Goal: Transaction & Acquisition: Purchase product/service

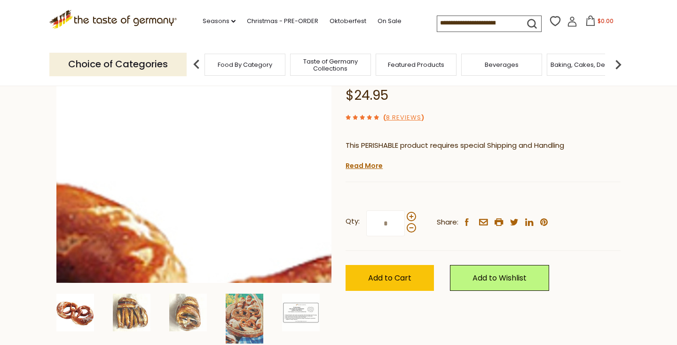
scroll to position [122, 0]
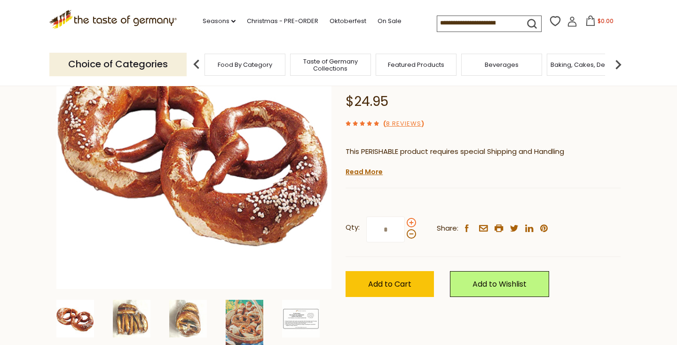
click at [412, 220] on span at bounding box center [411, 222] width 9 height 9
click at [405, 220] on input "*" at bounding box center [385, 229] width 39 height 26
type input "*"
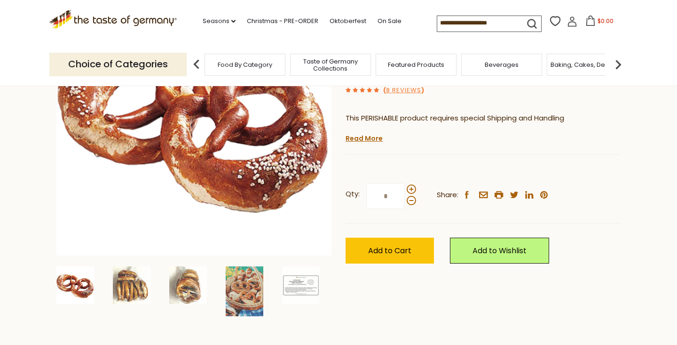
scroll to position [174, 0]
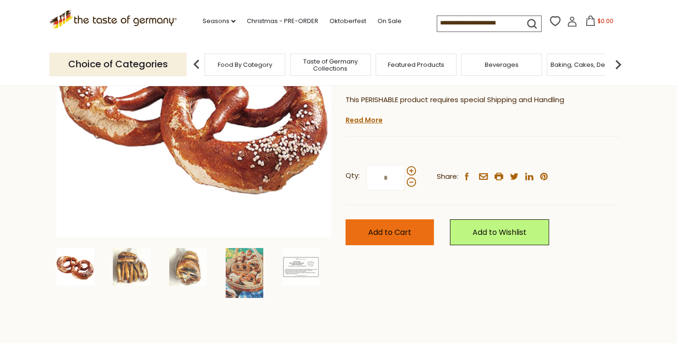
click at [405, 223] on button "Add to Cart" at bounding box center [390, 232] width 88 height 26
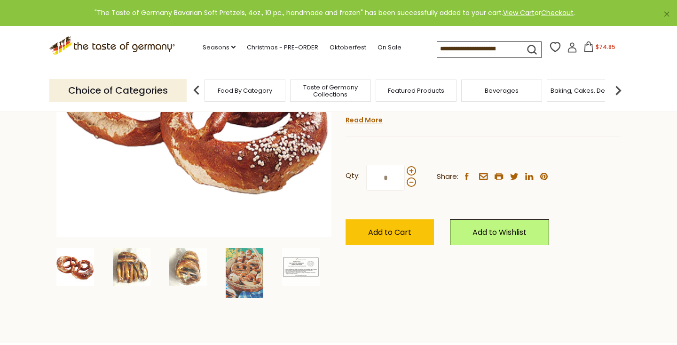
click at [247, 92] on span "Food By Category" at bounding box center [245, 90] width 55 height 7
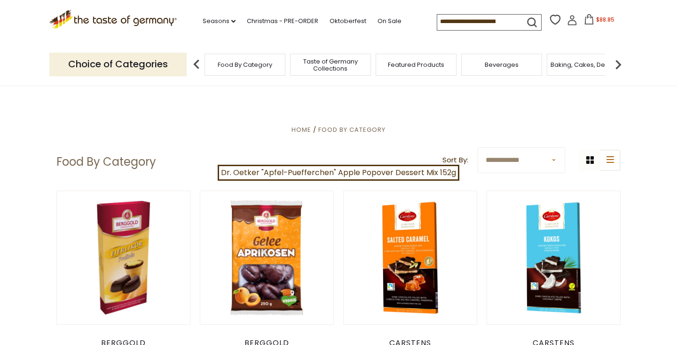
click at [402, 58] on div "Featured Products" at bounding box center [416, 65] width 81 height 22
click at [414, 71] on div "Featured Products" at bounding box center [416, 65] width 81 height 22
click at [555, 160] on select "**********" at bounding box center [522, 160] width 88 height 26
click at [268, 66] on span "Food By Category" at bounding box center [240, 64] width 55 height 7
click at [339, 68] on span "Taste of Germany Collections" at bounding box center [330, 65] width 75 height 14
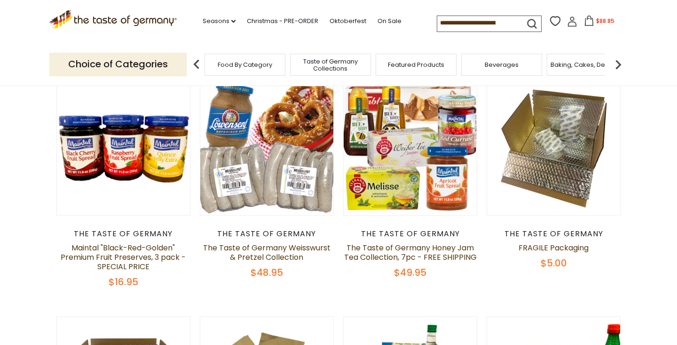
scroll to position [94, 0]
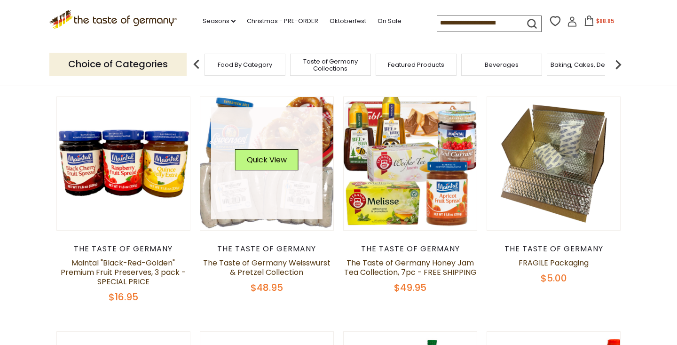
click at [327, 215] on img at bounding box center [266, 163] width 133 height 133
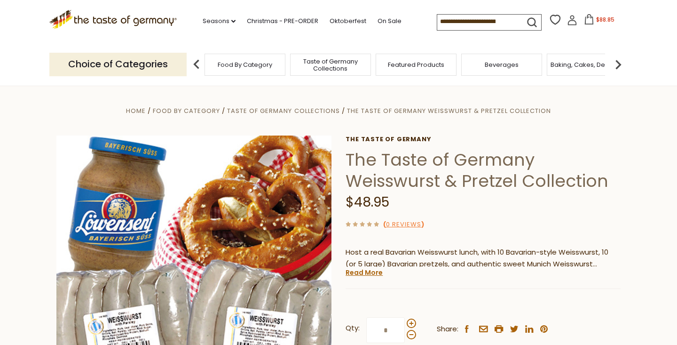
click at [618, 68] on img at bounding box center [618, 64] width 19 height 19
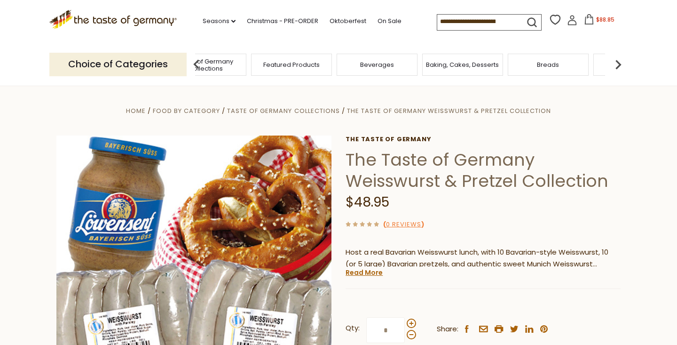
click at [568, 69] on div "Breads" at bounding box center [548, 65] width 81 height 22
click at [605, 19] on span "$88.85" at bounding box center [606, 20] width 18 height 8
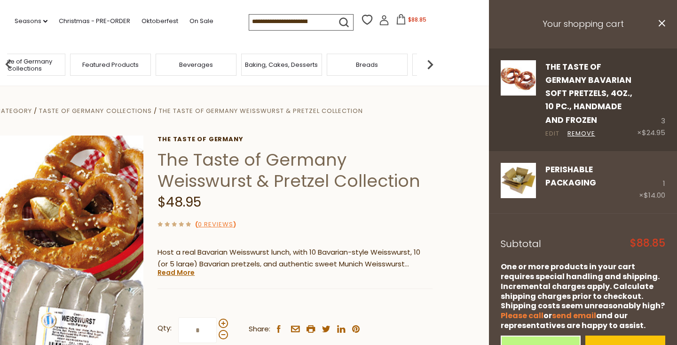
click at [552, 131] on link "Edit" at bounding box center [553, 134] width 14 height 10
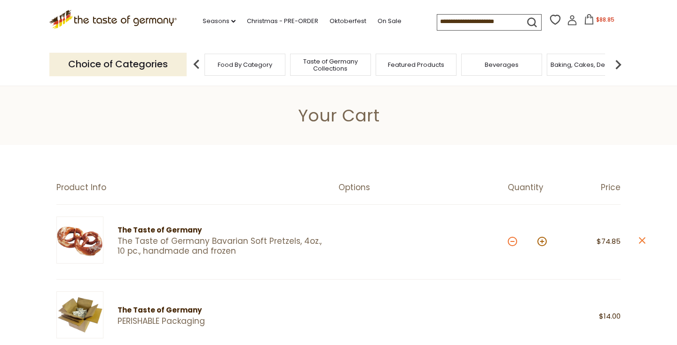
click at [511, 244] on button at bounding box center [512, 241] width 9 height 9
type input "*"
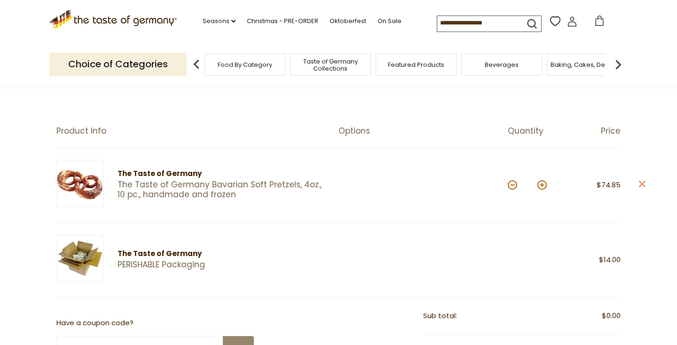
scroll to position [72, 0]
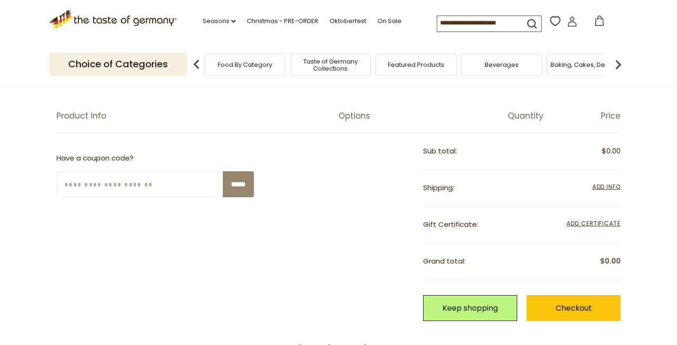
click at [513, 170] on div "**********" at bounding box center [522, 188] width 198 height 37
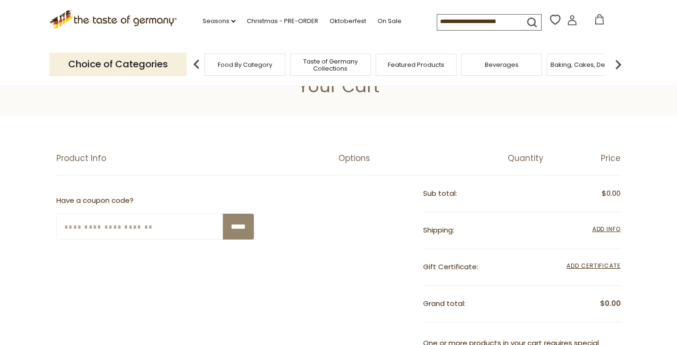
scroll to position [0, 0]
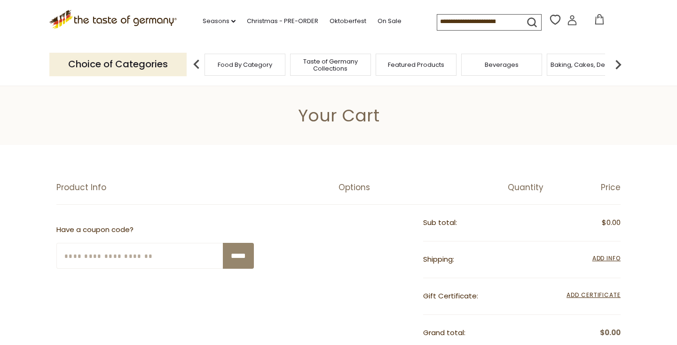
click at [600, 22] on icon at bounding box center [600, 19] width 10 height 10
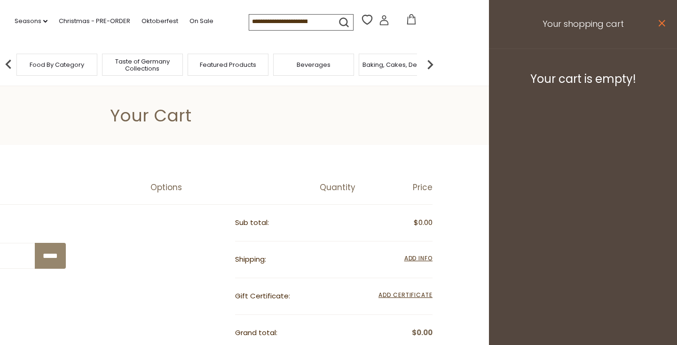
click at [663, 23] on icon at bounding box center [662, 23] width 7 height 7
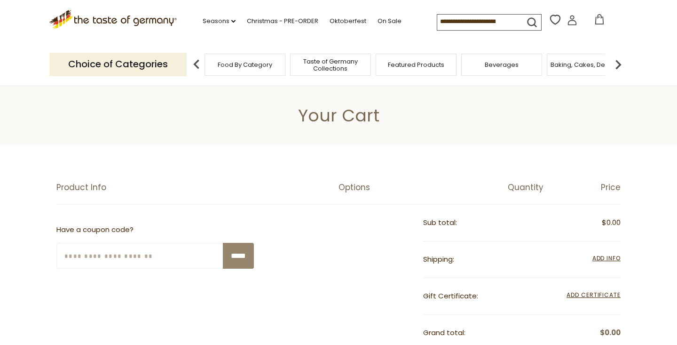
click at [488, 22] on input at bounding box center [478, 21] width 80 height 13
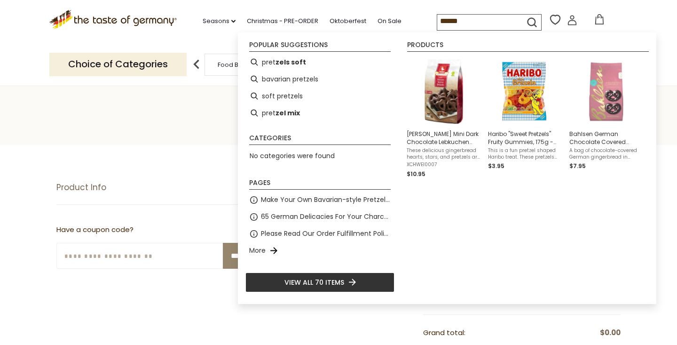
type input "*******"
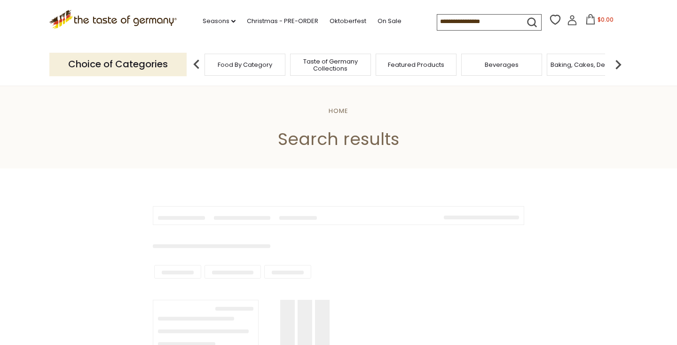
type input "*******"
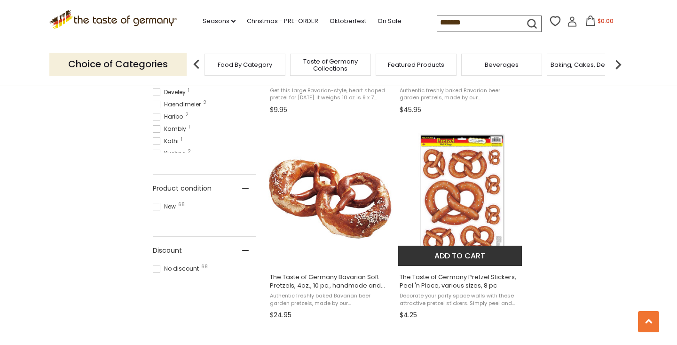
scroll to position [571, 0]
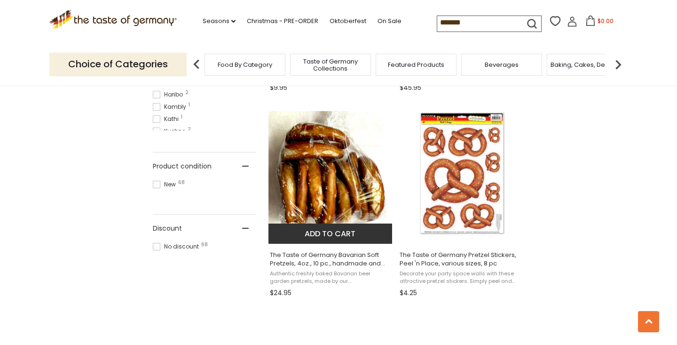
click at [335, 191] on img "The Taste of Germany Bavarian Soft Pretzels, 4oz., 10 pc., handmade and frozen" at bounding box center [331, 173] width 125 height 125
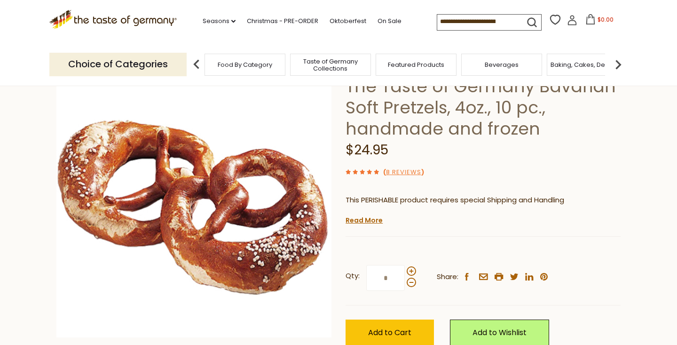
scroll to position [167, 0]
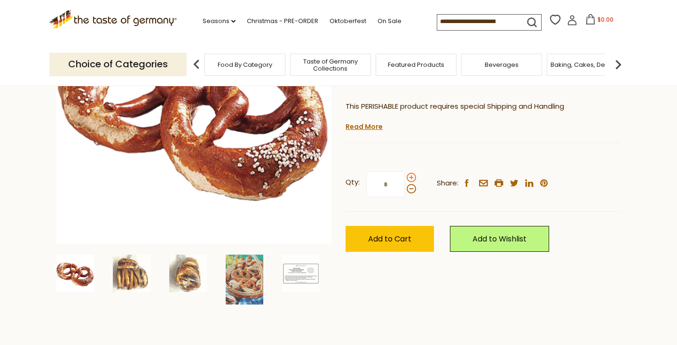
click at [411, 175] on span at bounding box center [411, 177] width 9 height 9
click at [405, 175] on input "*" at bounding box center [385, 184] width 39 height 26
click at [412, 190] on span at bounding box center [411, 188] width 9 height 9
click at [405, 190] on input "*" at bounding box center [385, 184] width 39 height 26
click at [411, 175] on span at bounding box center [411, 177] width 9 height 9
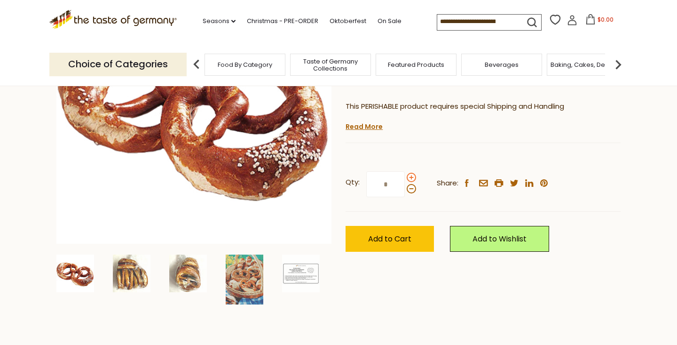
click at [405, 175] on input "*" at bounding box center [385, 184] width 39 height 26
click at [411, 175] on span at bounding box center [411, 177] width 9 height 9
click at [405, 175] on input "*" at bounding box center [385, 184] width 39 height 26
click at [410, 190] on span at bounding box center [411, 188] width 9 height 9
click at [405, 190] on input "*" at bounding box center [385, 184] width 39 height 26
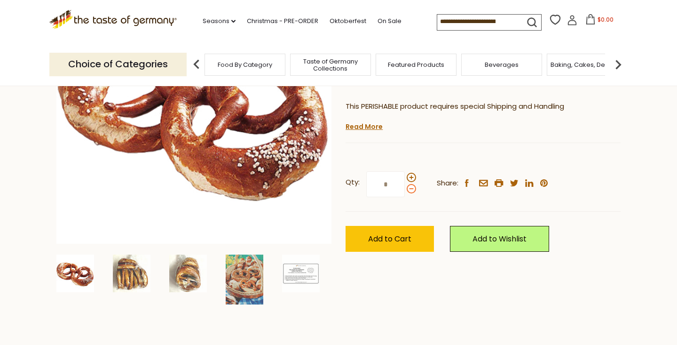
click at [410, 190] on span at bounding box center [411, 188] width 9 height 9
click at [405, 190] on input "*" at bounding box center [385, 184] width 39 height 26
click at [410, 175] on span at bounding box center [411, 177] width 9 height 9
click at [405, 175] on input "*" at bounding box center [385, 184] width 39 height 26
type input "*"
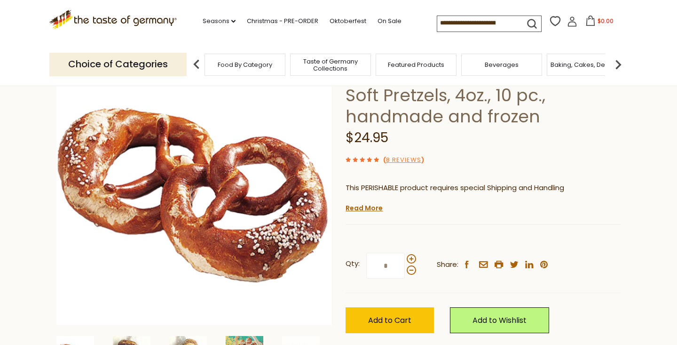
scroll to position [80, 0]
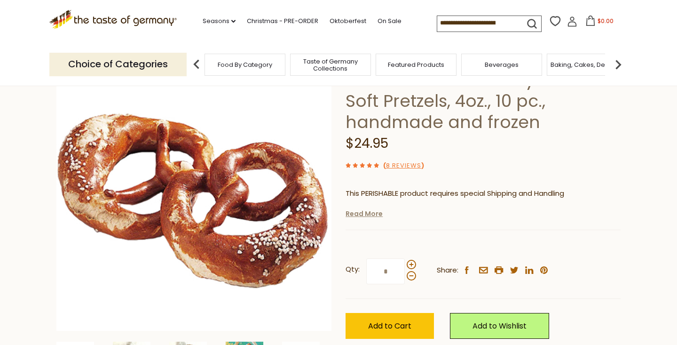
click at [380, 212] on link "Read More" at bounding box center [364, 213] width 37 height 9
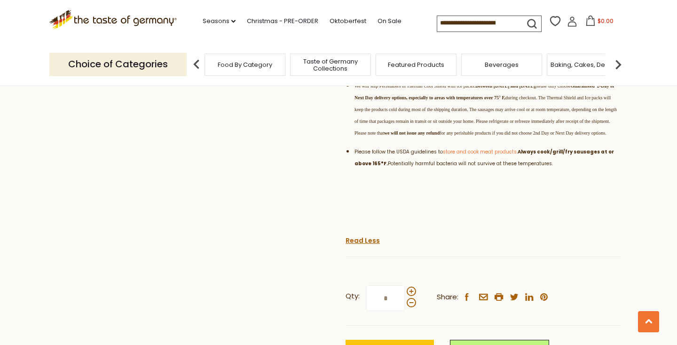
scroll to position [755, 0]
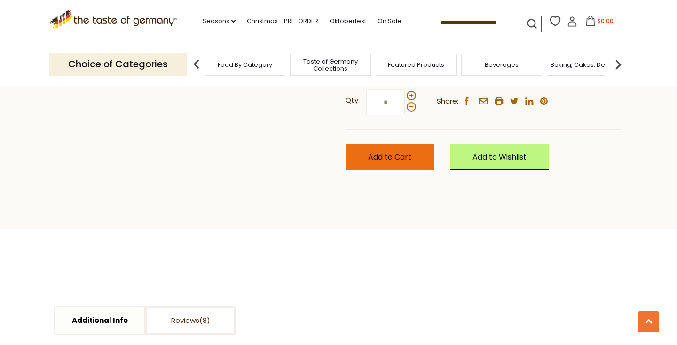
click at [410, 162] on span "Add to Cart" at bounding box center [389, 156] width 43 height 11
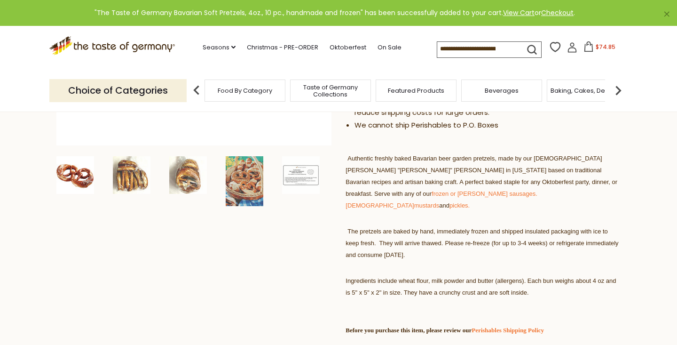
scroll to position [0, 0]
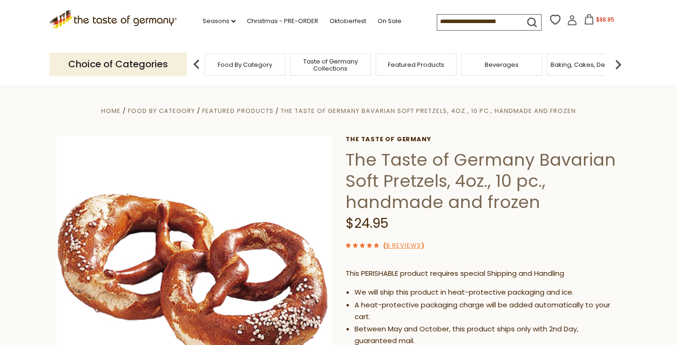
click at [425, 69] on div "Featured Products" at bounding box center [416, 65] width 81 height 22
click at [496, 75] on div "Beverages" at bounding box center [501, 65] width 81 height 22
click at [572, 71] on div "Baking, Cakes, Desserts" at bounding box center [582, 65] width 81 height 22
click at [234, 19] on link "Seasons dropdown_arrow" at bounding box center [219, 21] width 33 height 10
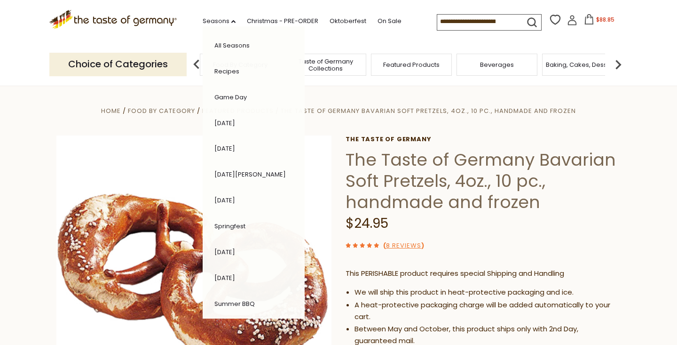
click at [239, 301] on link "Summer BBQ" at bounding box center [235, 303] width 40 height 9
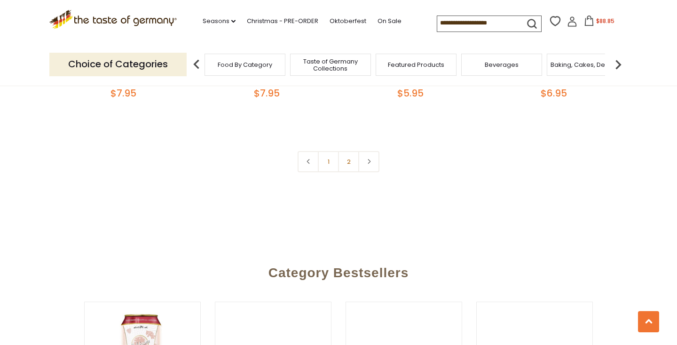
scroll to position [2358, 0]
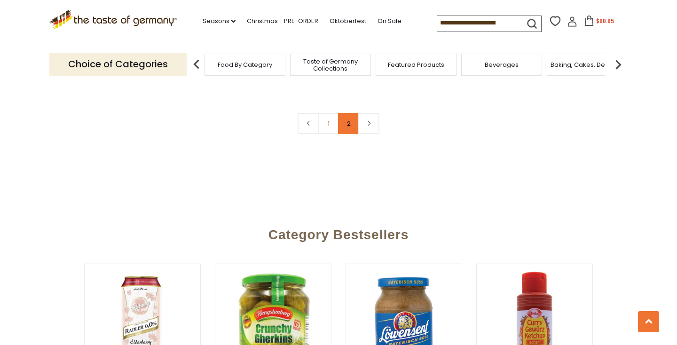
click at [351, 113] on link "2" at bounding box center [348, 123] width 21 height 21
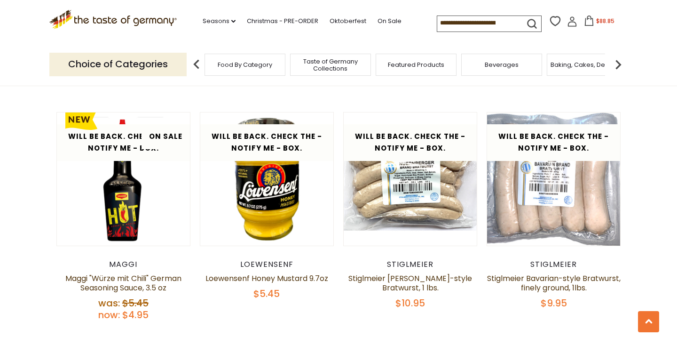
scroll to position [935, 0]
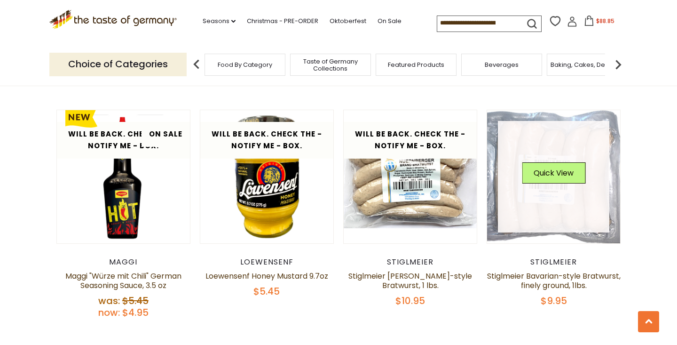
click at [564, 189] on link at bounding box center [554, 177] width 112 height 112
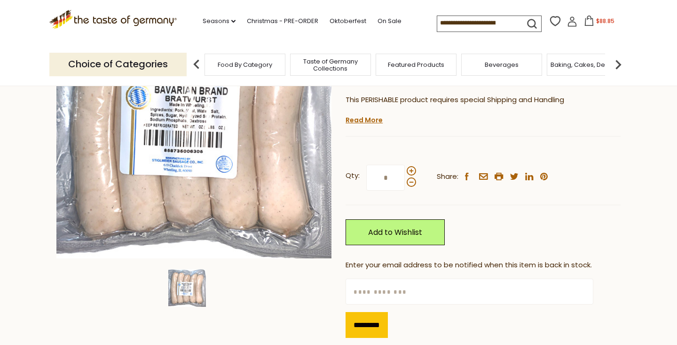
scroll to position [151, 0]
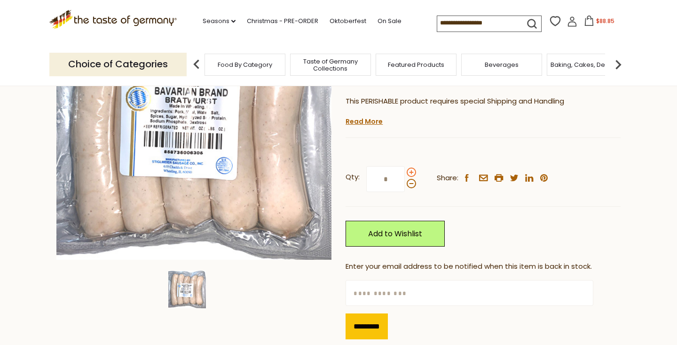
click at [412, 172] on span at bounding box center [411, 171] width 9 height 9
click at [405, 172] on input "*" at bounding box center [385, 179] width 39 height 26
click at [412, 172] on span at bounding box center [411, 171] width 9 height 9
click at [405, 172] on input "*" at bounding box center [385, 179] width 39 height 26
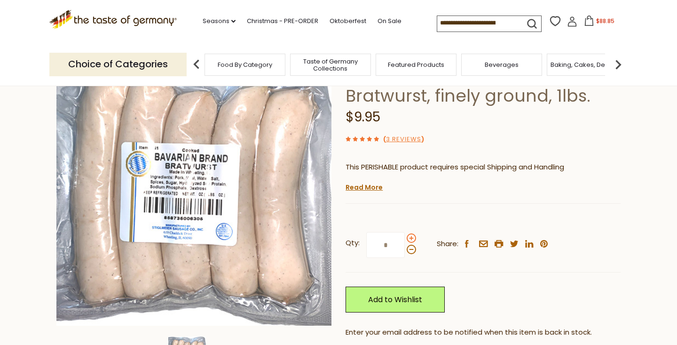
scroll to position [75, 0]
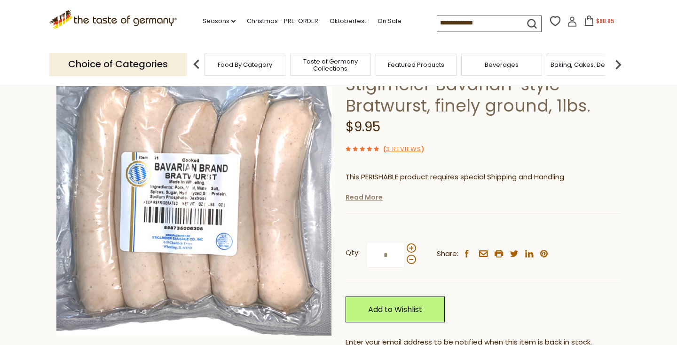
click at [366, 197] on link "Read More" at bounding box center [364, 196] width 37 height 9
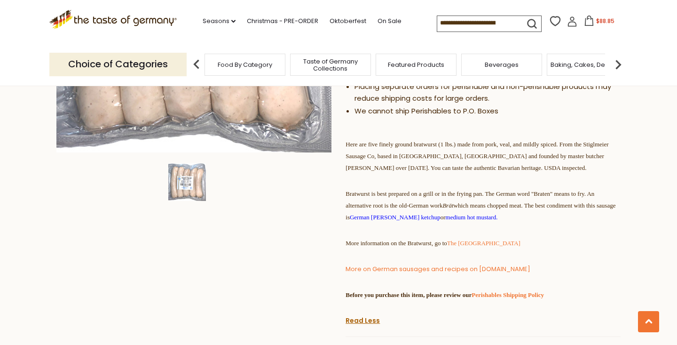
scroll to position [495, 0]
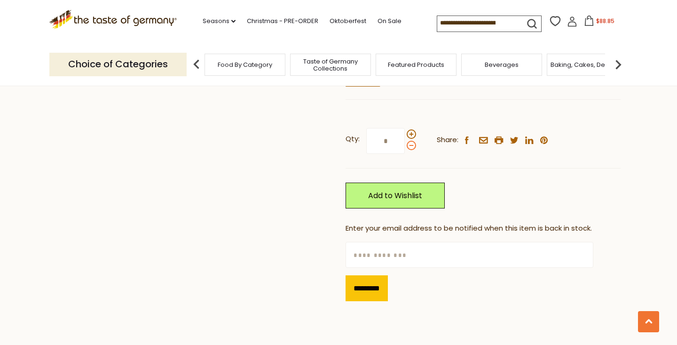
click at [413, 150] on span at bounding box center [411, 145] width 9 height 9
click at [405, 154] on input "*" at bounding box center [385, 141] width 39 height 26
type input "*"
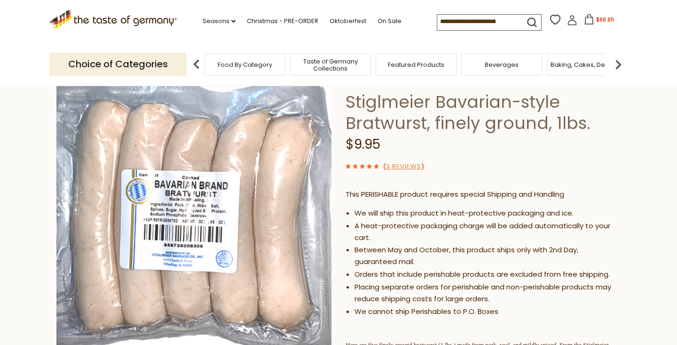
scroll to position [0, 0]
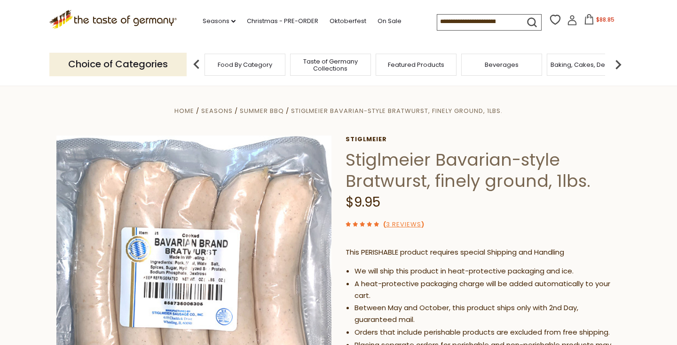
click at [458, 20] on input at bounding box center [478, 21] width 80 height 13
type input "*****"
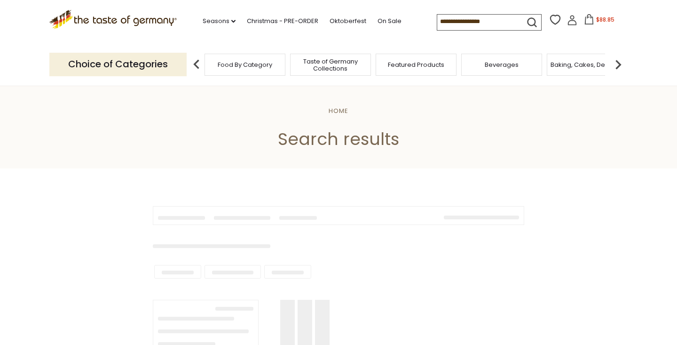
type input "*****"
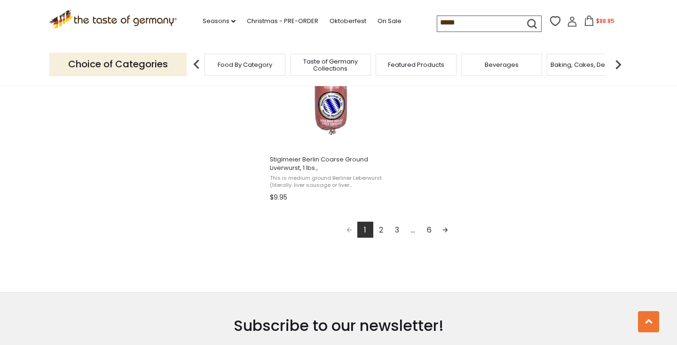
scroll to position [1680, 0]
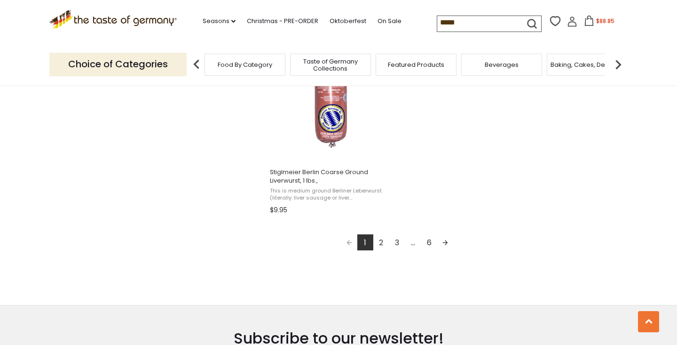
click at [379, 240] on link "2" at bounding box center [382, 242] width 16 height 16
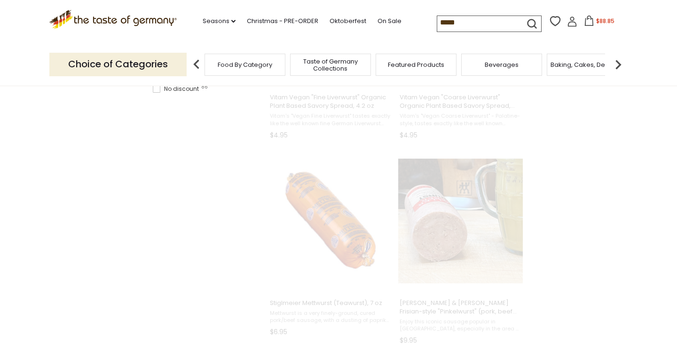
scroll to position [113, 0]
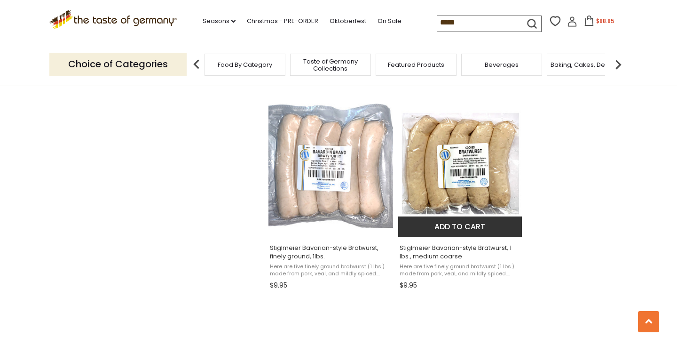
scroll to position [1402, 0]
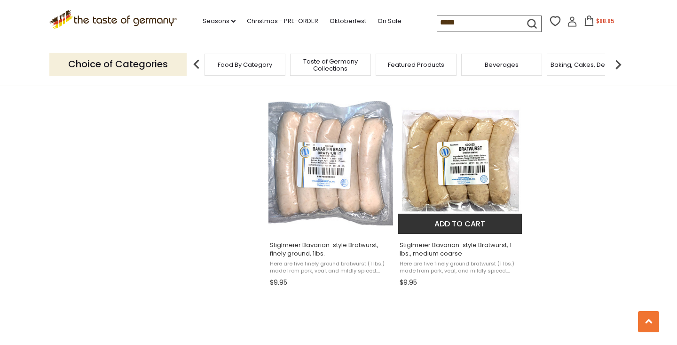
click at [476, 221] on button "Add to cart" at bounding box center [460, 224] width 124 height 20
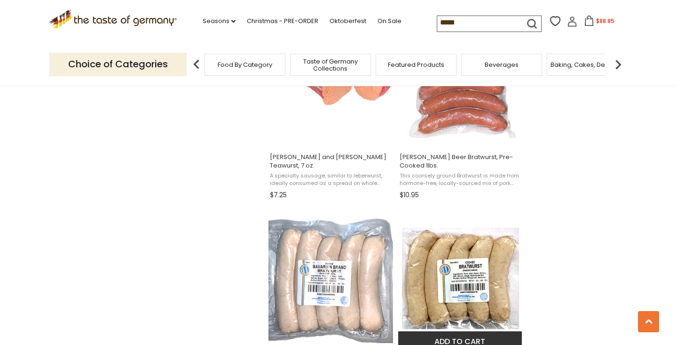
scroll to position [1277, 0]
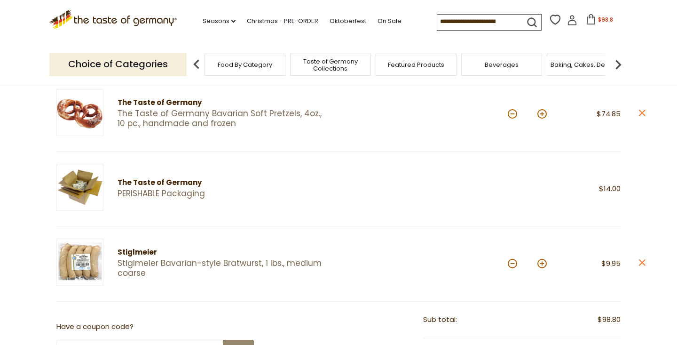
scroll to position [131, 0]
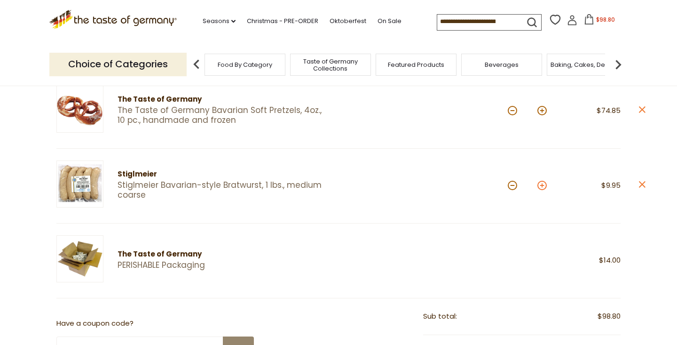
click at [541, 185] on button at bounding box center [542, 185] width 9 height 9
type input "*"
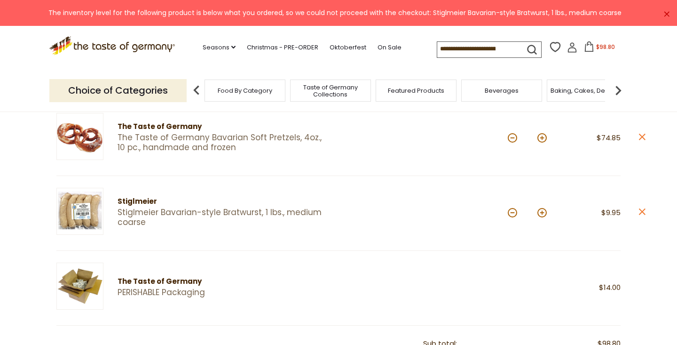
scroll to position [80, 0]
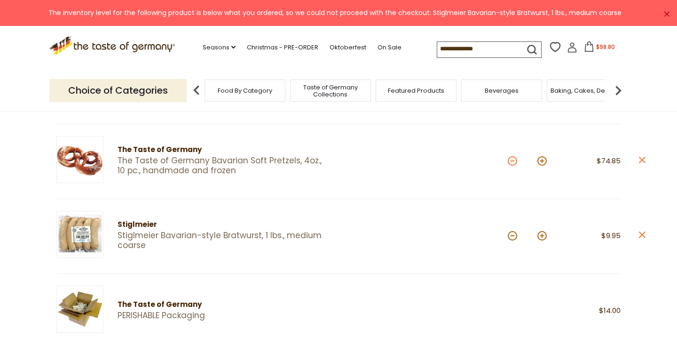
click at [513, 161] on button at bounding box center [512, 160] width 9 height 9
type input "*"
click at [544, 235] on button at bounding box center [542, 235] width 9 height 9
type input "*"
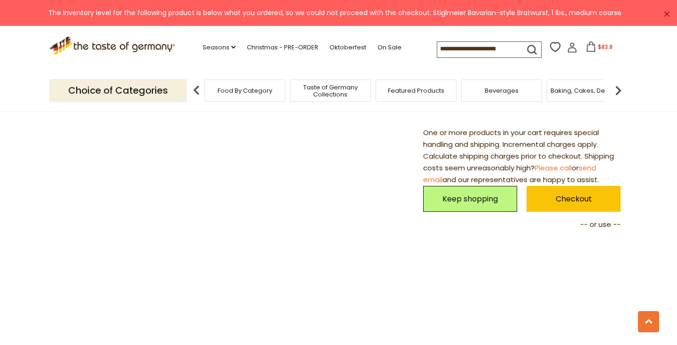
scroll to position [500, 0]
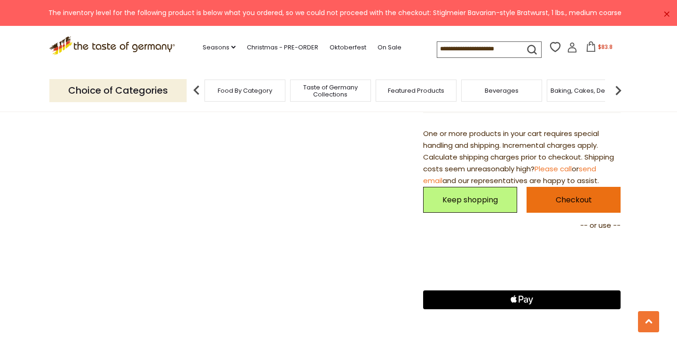
click at [556, 204] on link "Checkout" at bounding box center [574, 200] width 94 height 26
